Goal: Task Accomplishment & Management: Complete application form

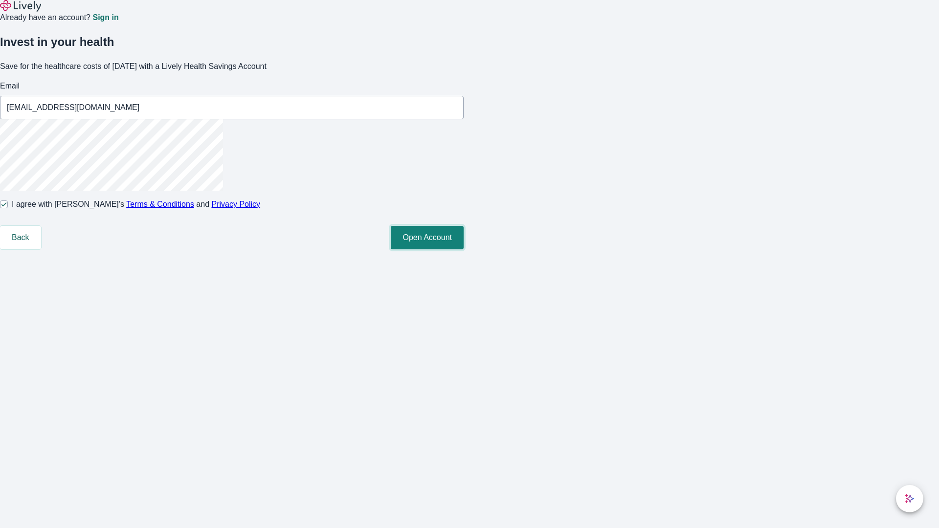
click at [464, 249] on button "Open Account" at bounding box center [427, 237] width 73 height 23
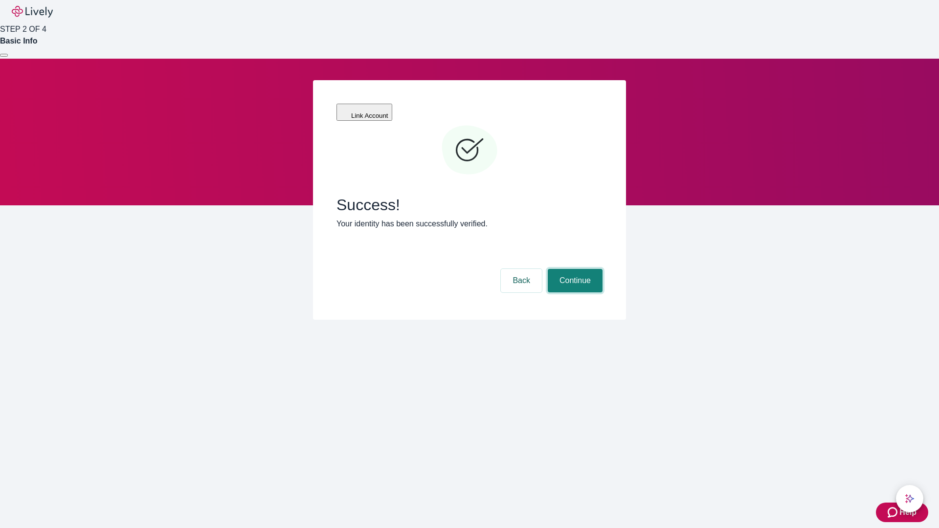
click at [574, 269] on button "Continue" at bounding box center [575, 280] width 55 height 23
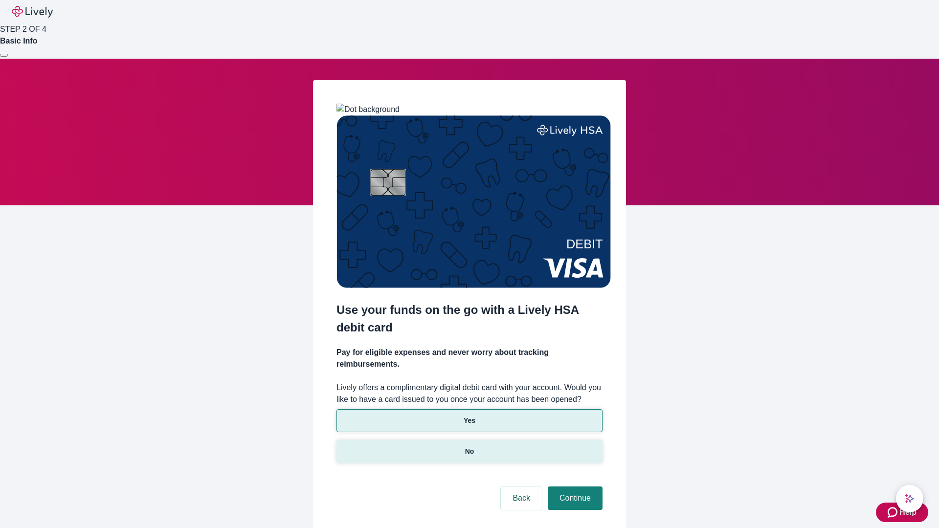
click at [469, 447] on p "No" at bounding box center [469, 452] width 9 height 10
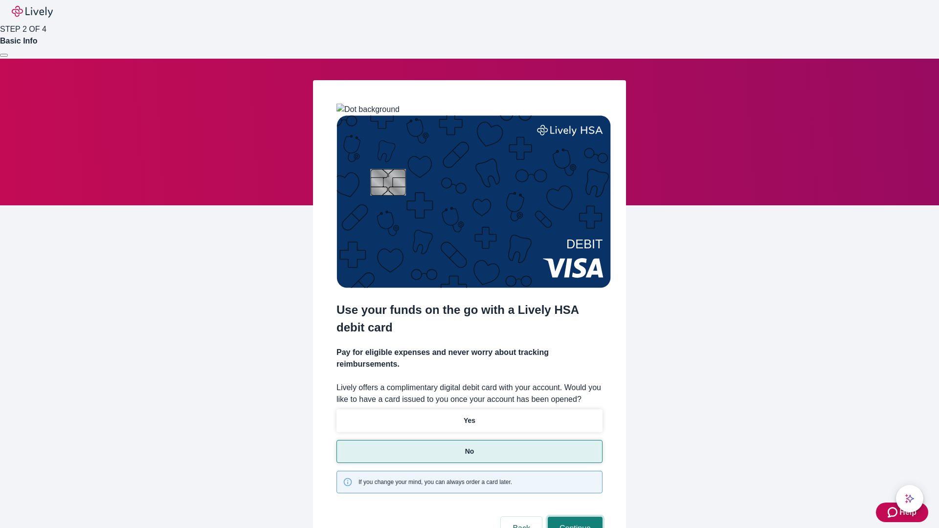
click at [574, 517] on button "Continue" at bounding box center [575, 528] width 55 height 23
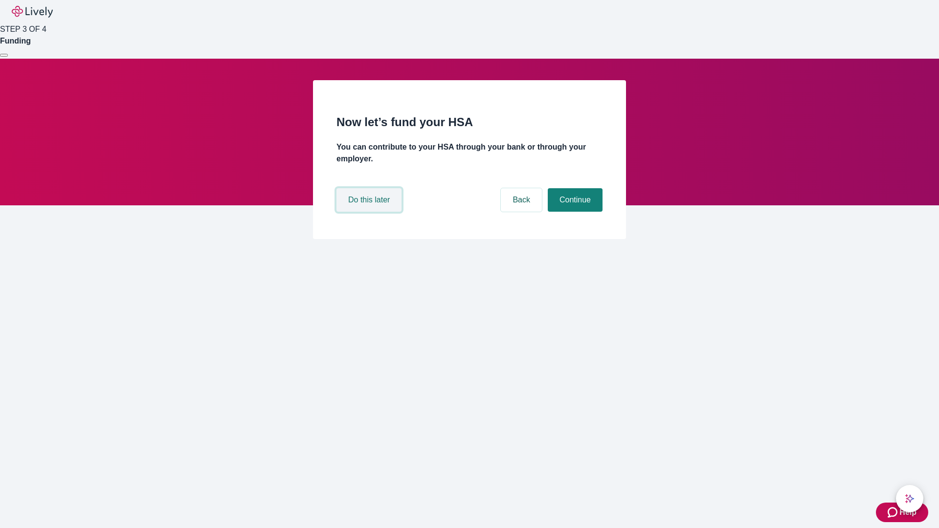
click at [370, 212] on button "Do this later" at bounding box center [369, 199] width 65 height 23
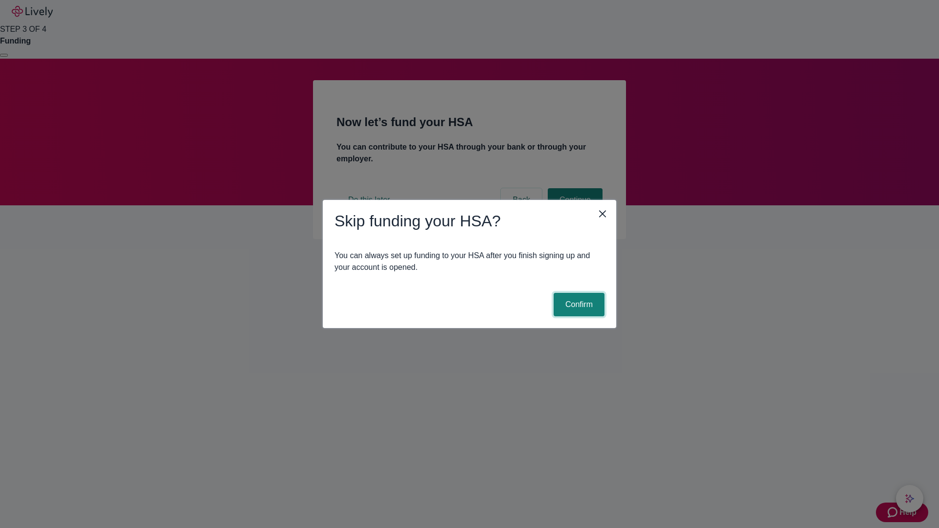
click at [578, 305] on button "Confirm" at bounding box center [579, 304] width 51 height 23
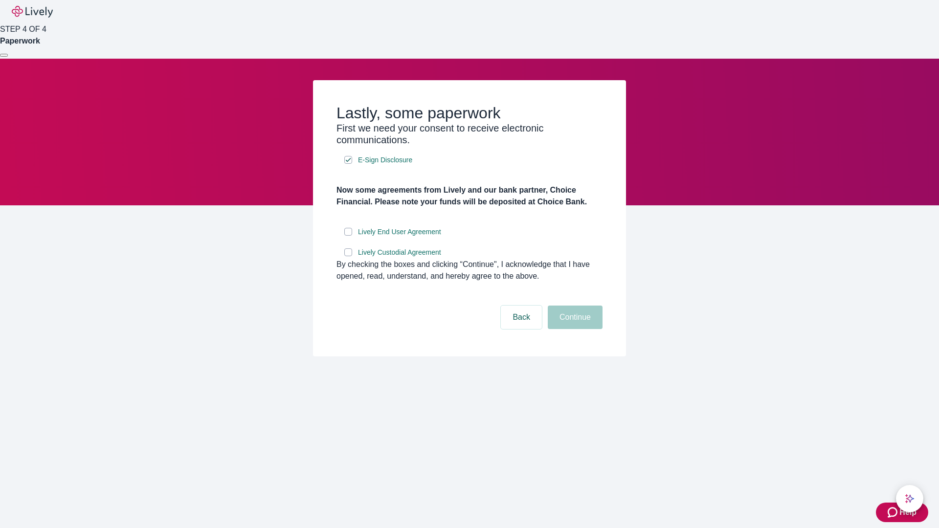
click at [348, 236] on input "Lively End User Agreement" at bounding box center [348, 232] width 8 height 8
checkbox input "true"
click at [348, 256] on input "Lively Custodial Agreement" at bounding box center [348, 253] width 8 height 8
checkbox input "true"
click at [574, 329] on button "Continue" at bounding box center [575, 317] width 55 height 23
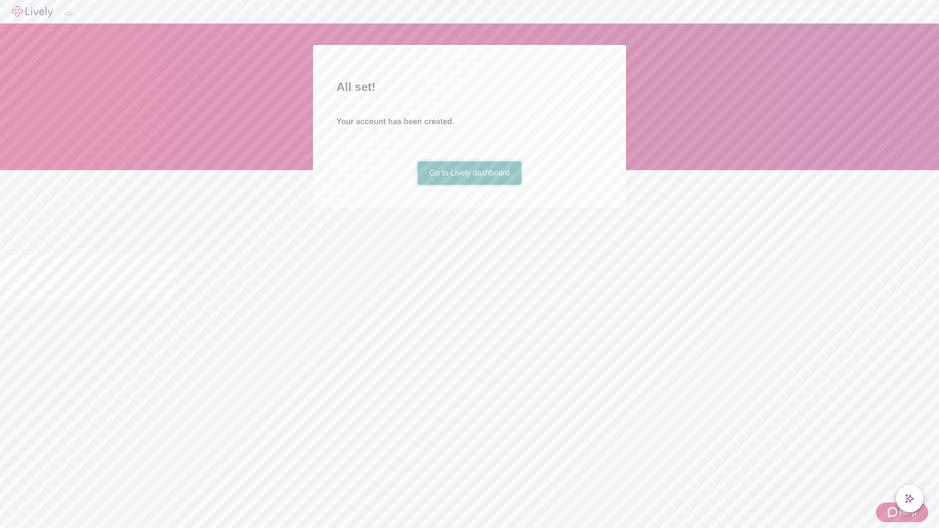
click at [469, 185] on link "Go to Lively dashboard" at bounding box center [470, 172] width 104 height 23
